Goal: Information Seeking & Learning: Learn about a topic

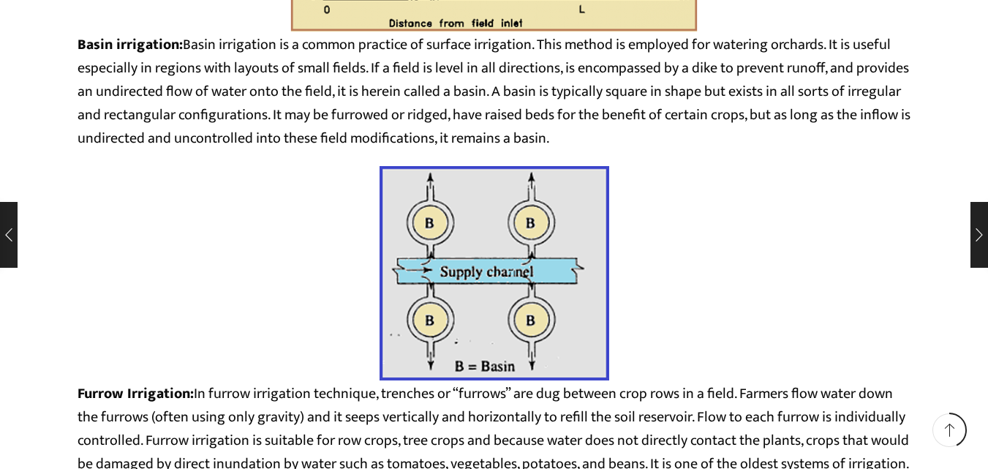
scroll to position [2804, 0]
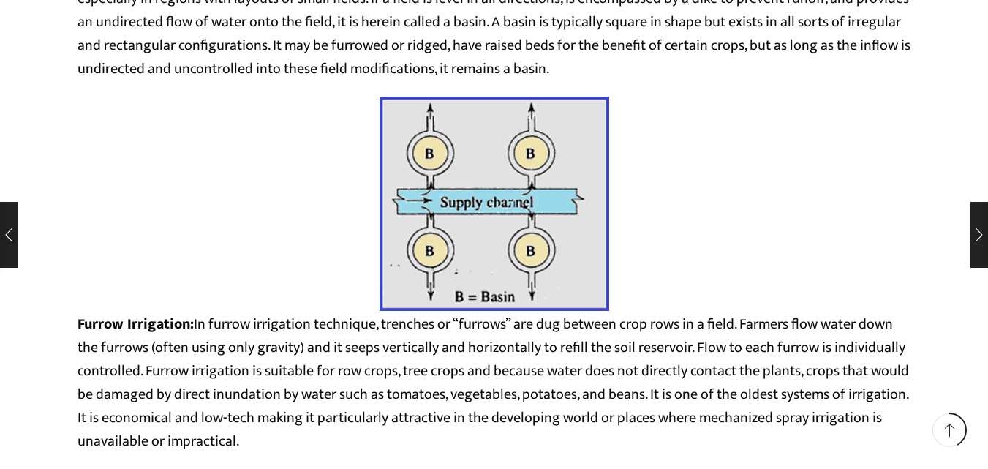
click at [780, 73] on p "Basin irrigation: Basin irrigation is a common practice of surface irrigation. …" at bounding box center [495, 21] width 834 height 117
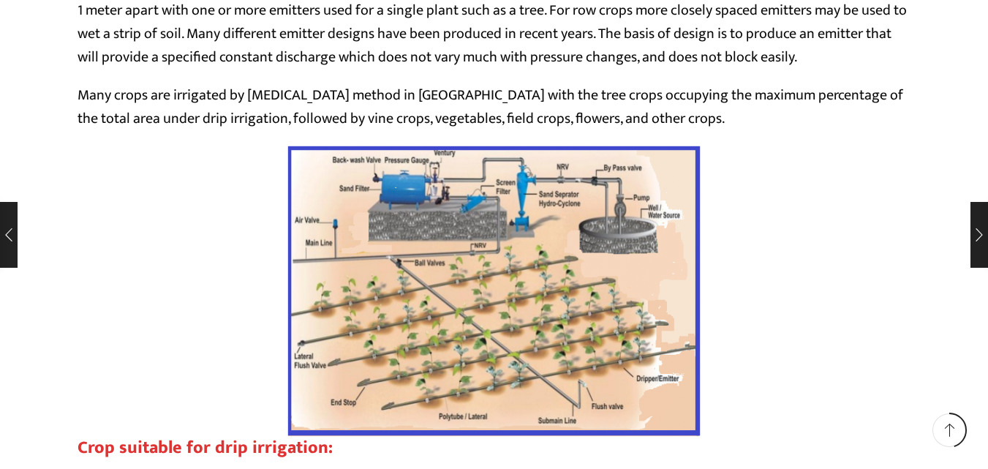
scroll to position [4755, 0]
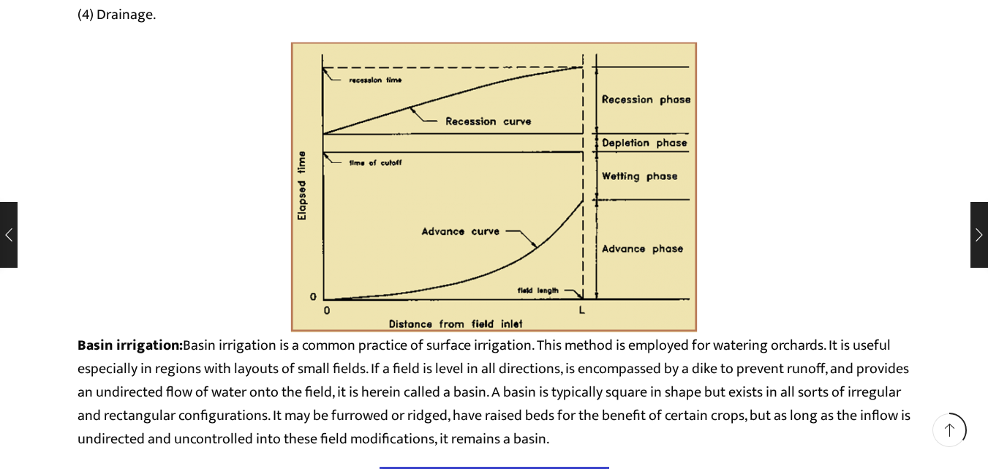
scroll to position [2438, 0]
